Goal: Transaction & Acquisition: Purchase product/service

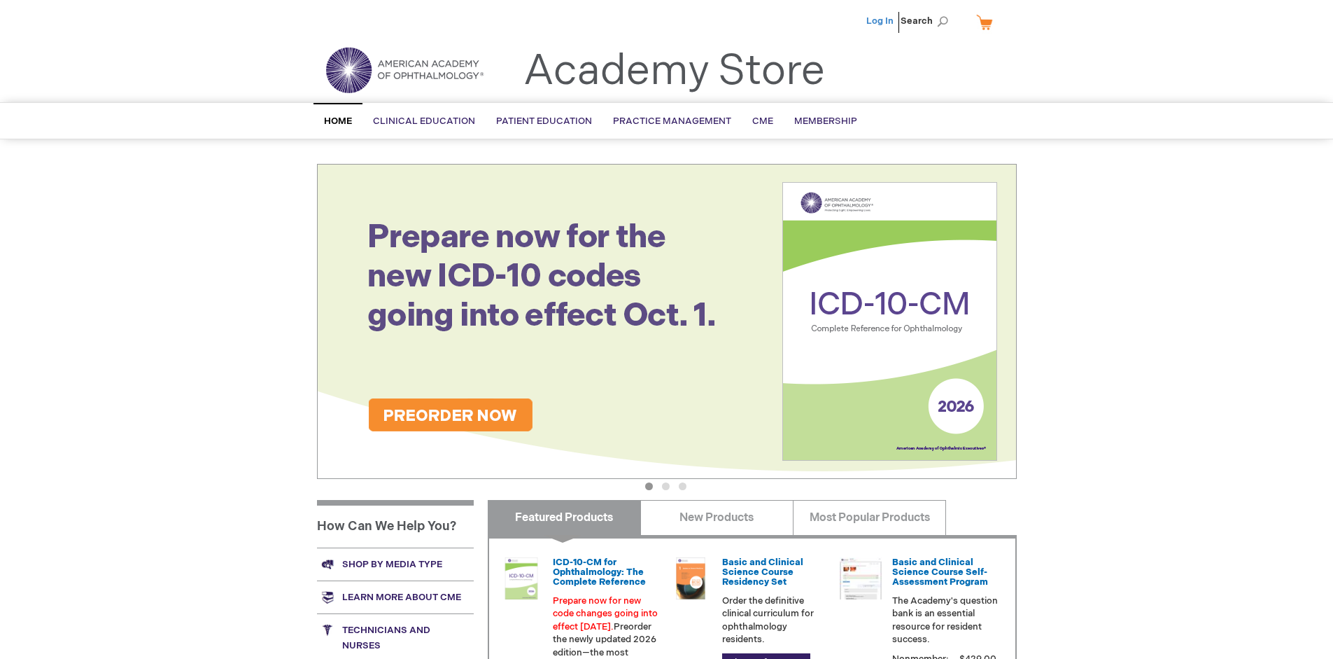
click at [881, 21] on link "Log In" at bounding box center [879, 20] width 27 height 11
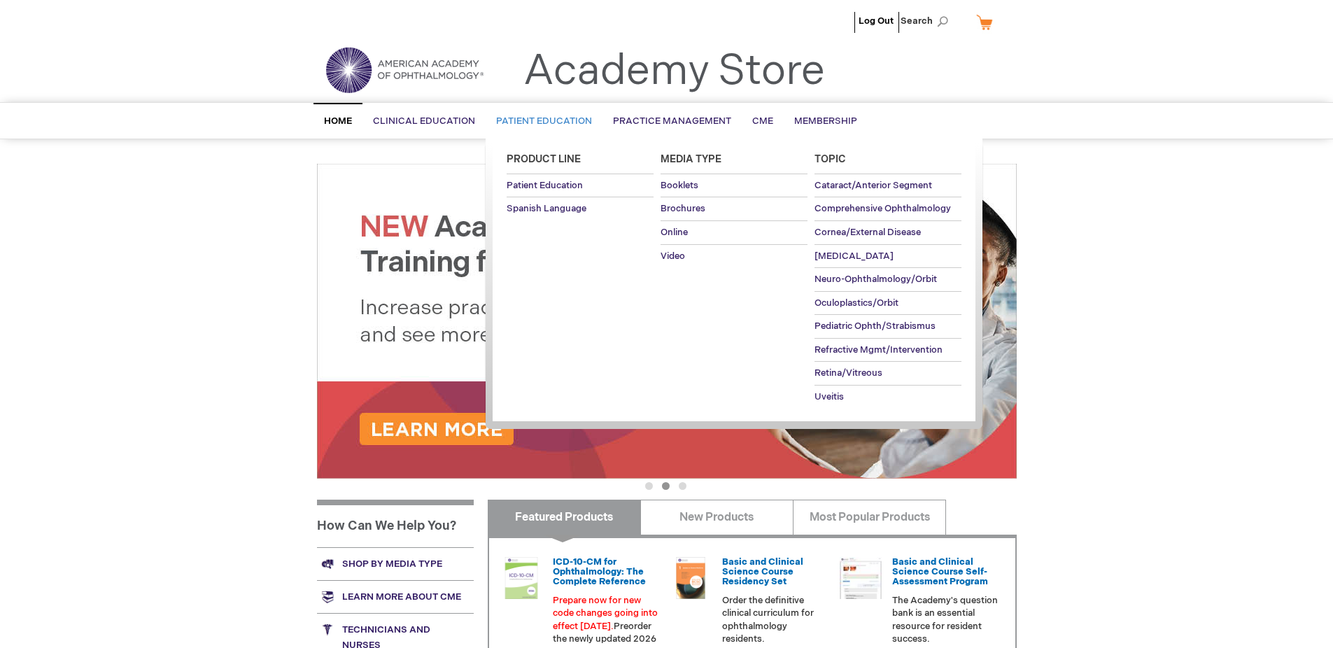
click at [540, 121] on span "Patient Education" at bounding box center [544, 120] width 96 height 11
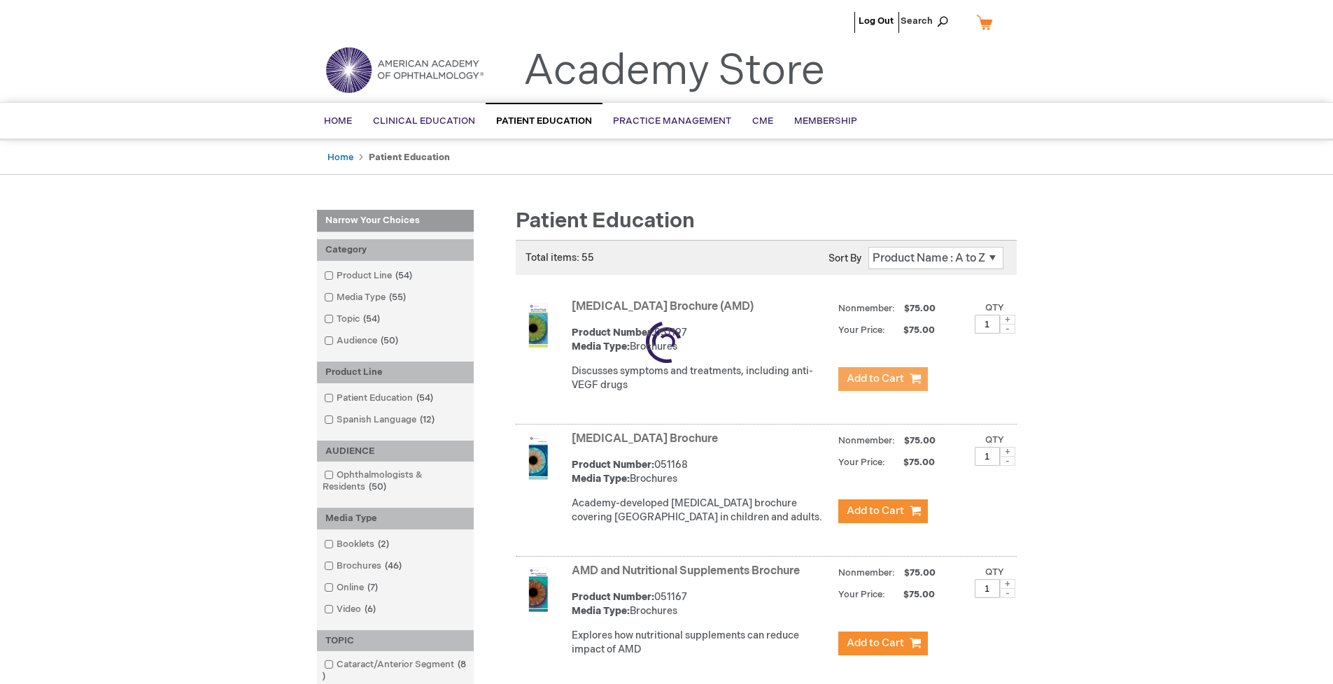
click at [882, 379] on span "Add to Cart" at bounding box center [875, 378] width 57 height 13
